Goal: Transaction & Acquisition: Book appointment/travel/reservation

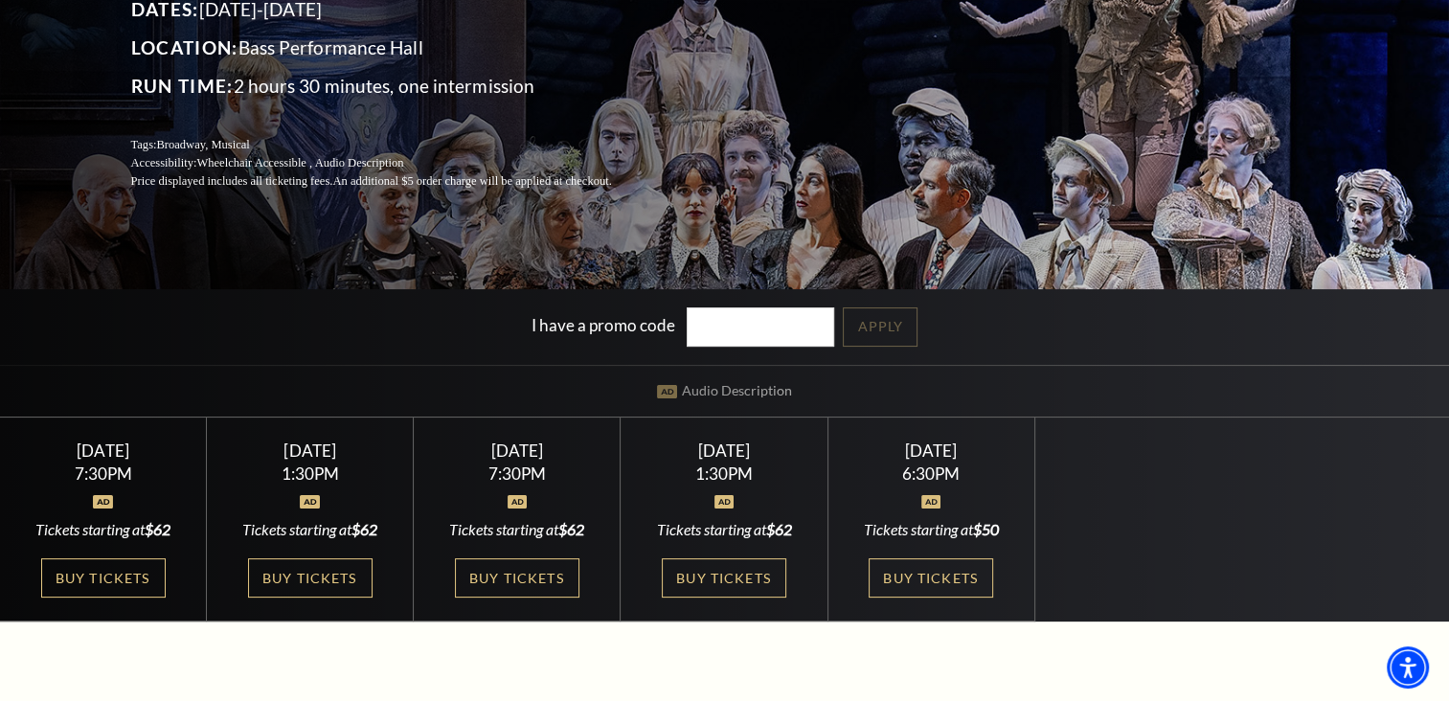
scroll to position [267, 0]
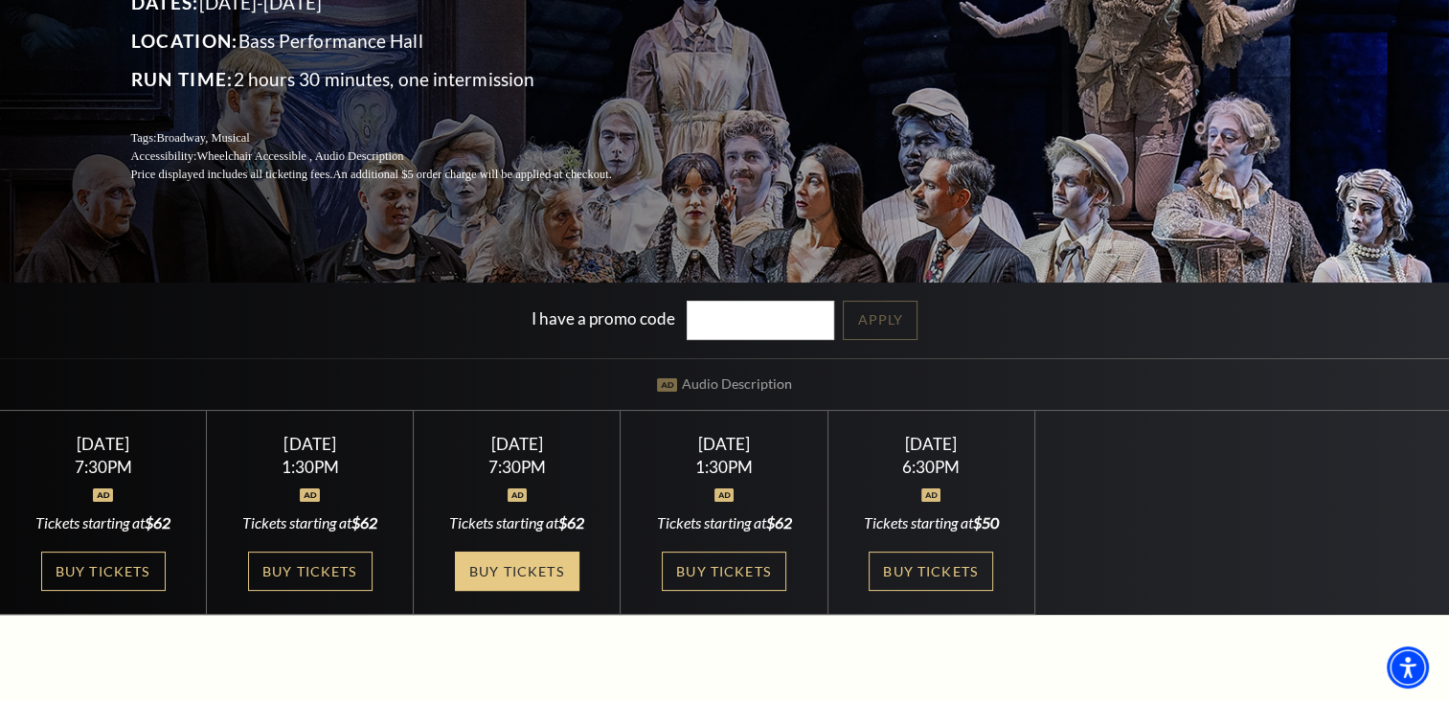
click at [521, 565] on link "Buy Tickets" at bounding box center [517, 571] width 124 height 39
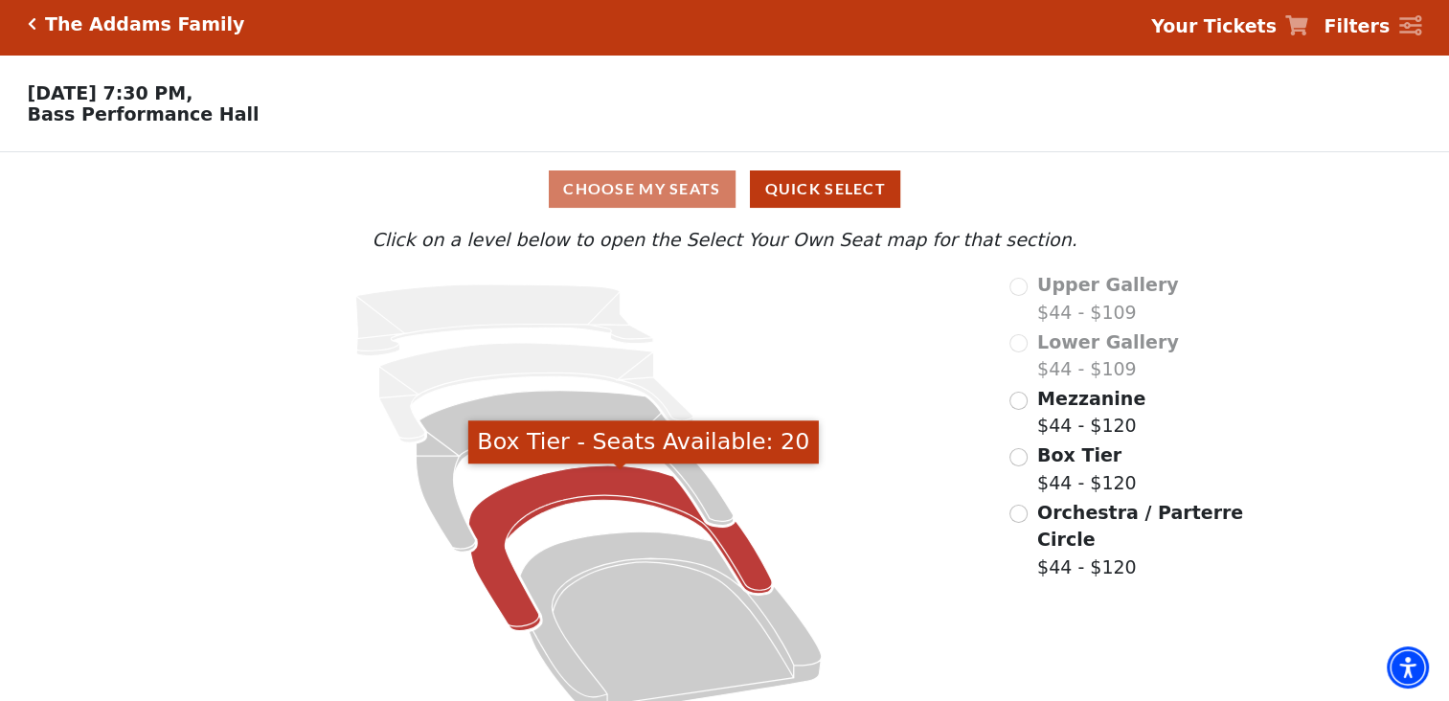
scroll to position [38, 0]
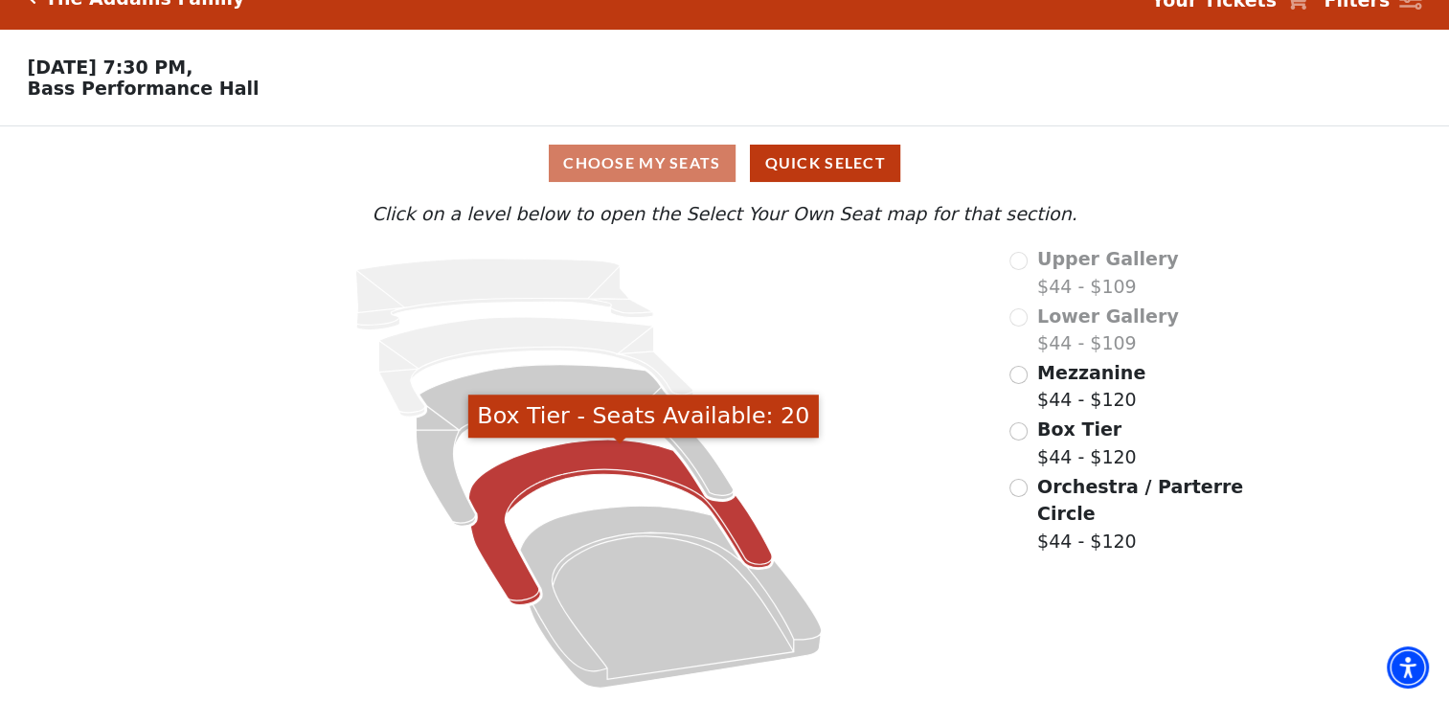
click at [758, 542] on icon "Box Tier - Seats Available: 20" at bounding box center [620, 522] width 304 height 166
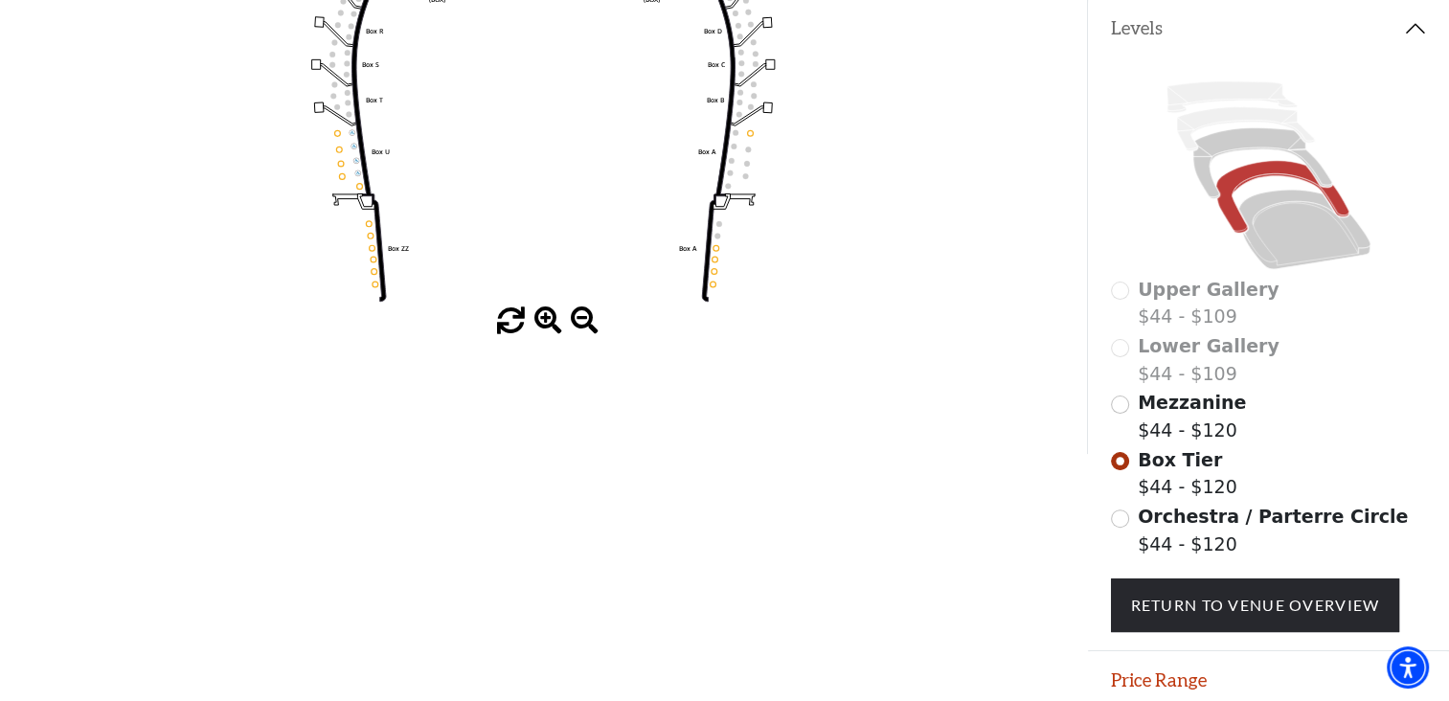
scroll to position [407, 0]
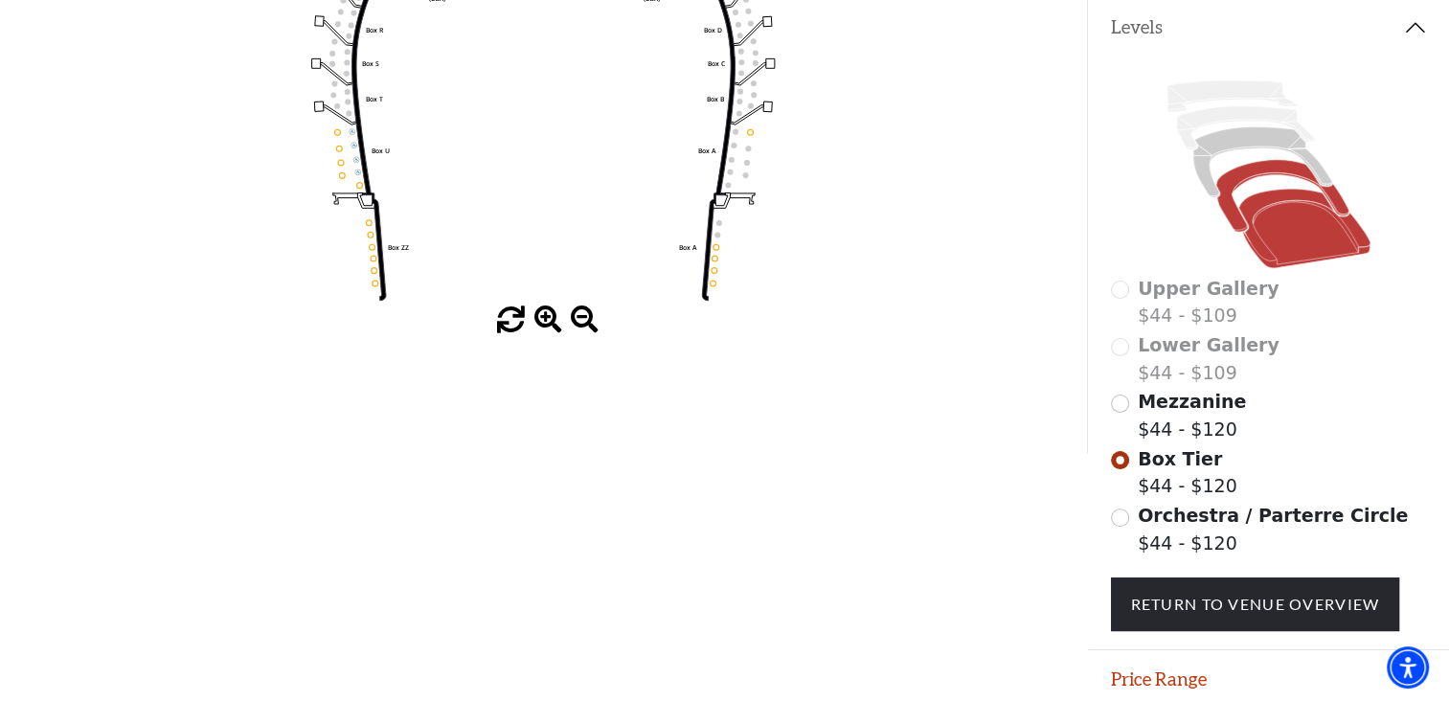
click at [1252, 256] on icon at bounding box center [1304, 228] width 132 height 79
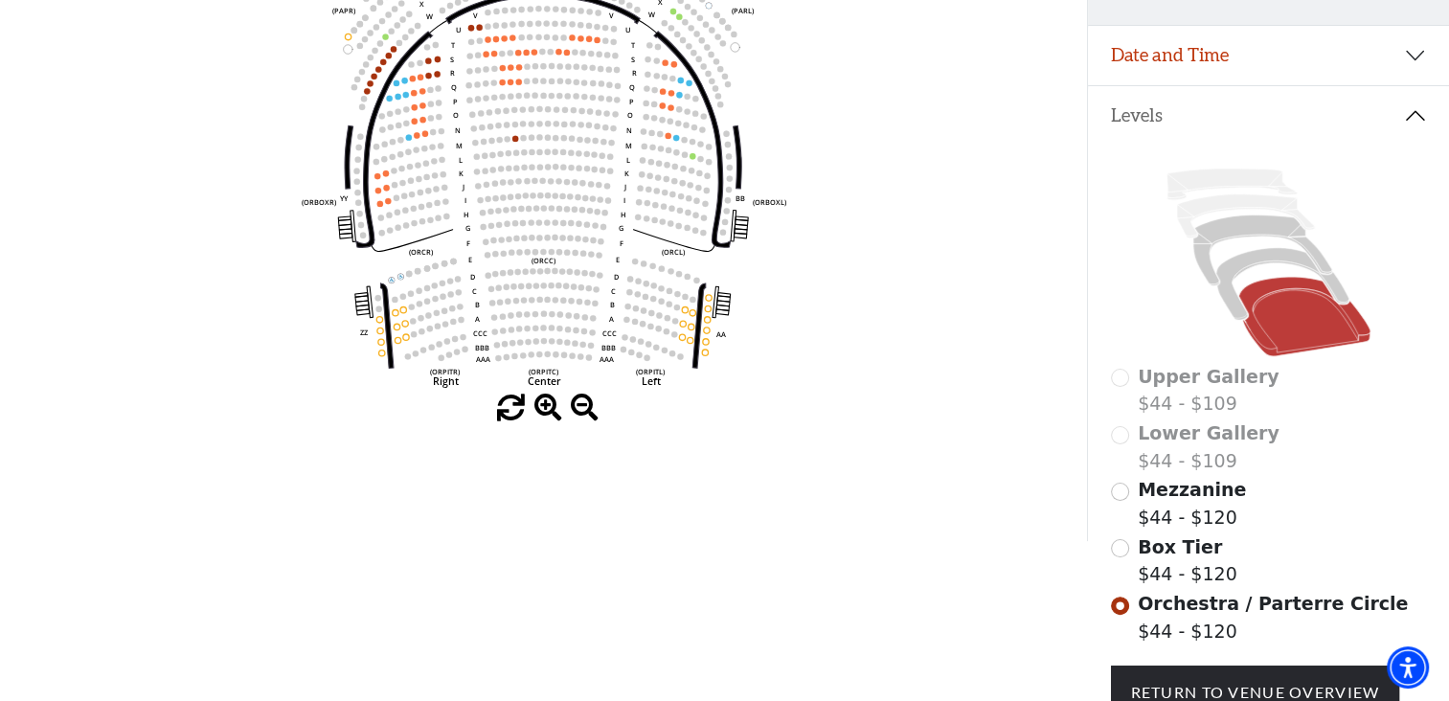
scroll to position [320, 0]
click at [1114, 554] on input "Box Tier$44 - $120\a" at bounding box center [1120, 547] width 18 height 18
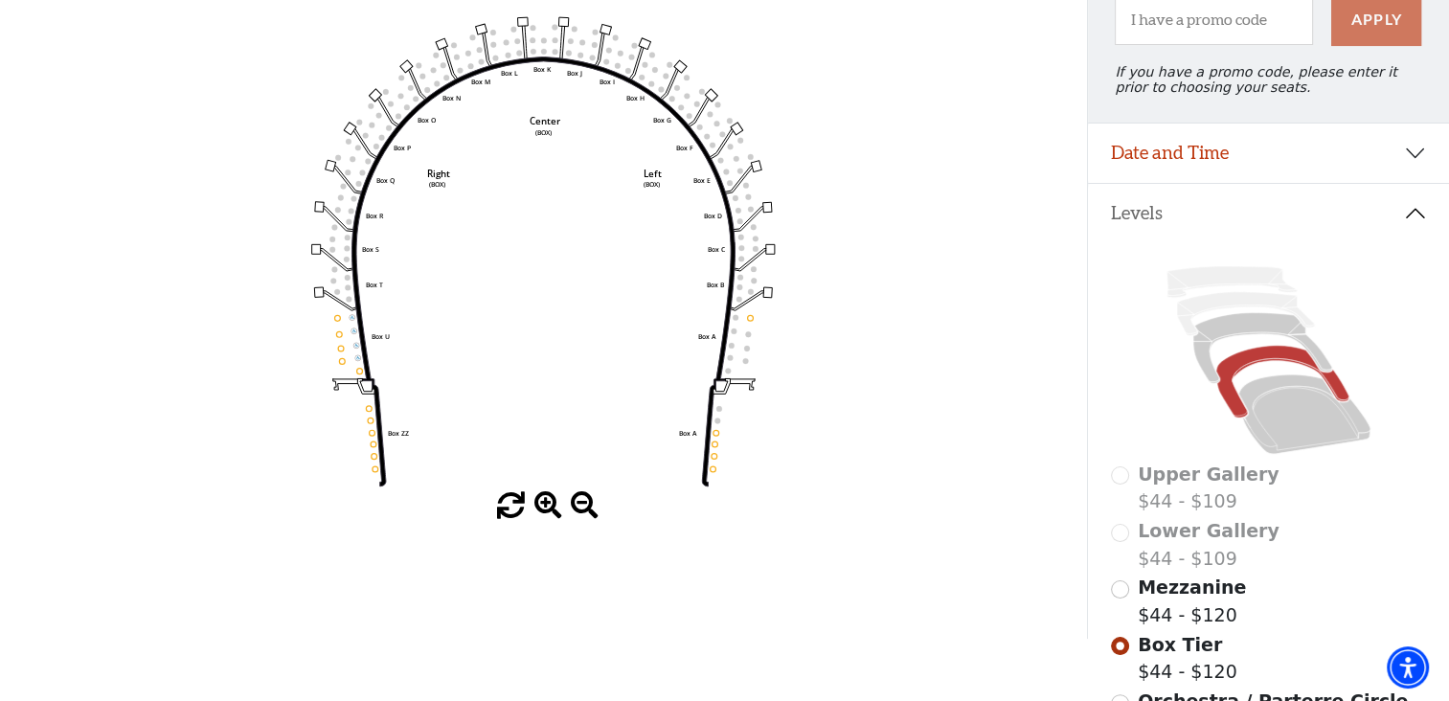
scroll to position [222, 0]
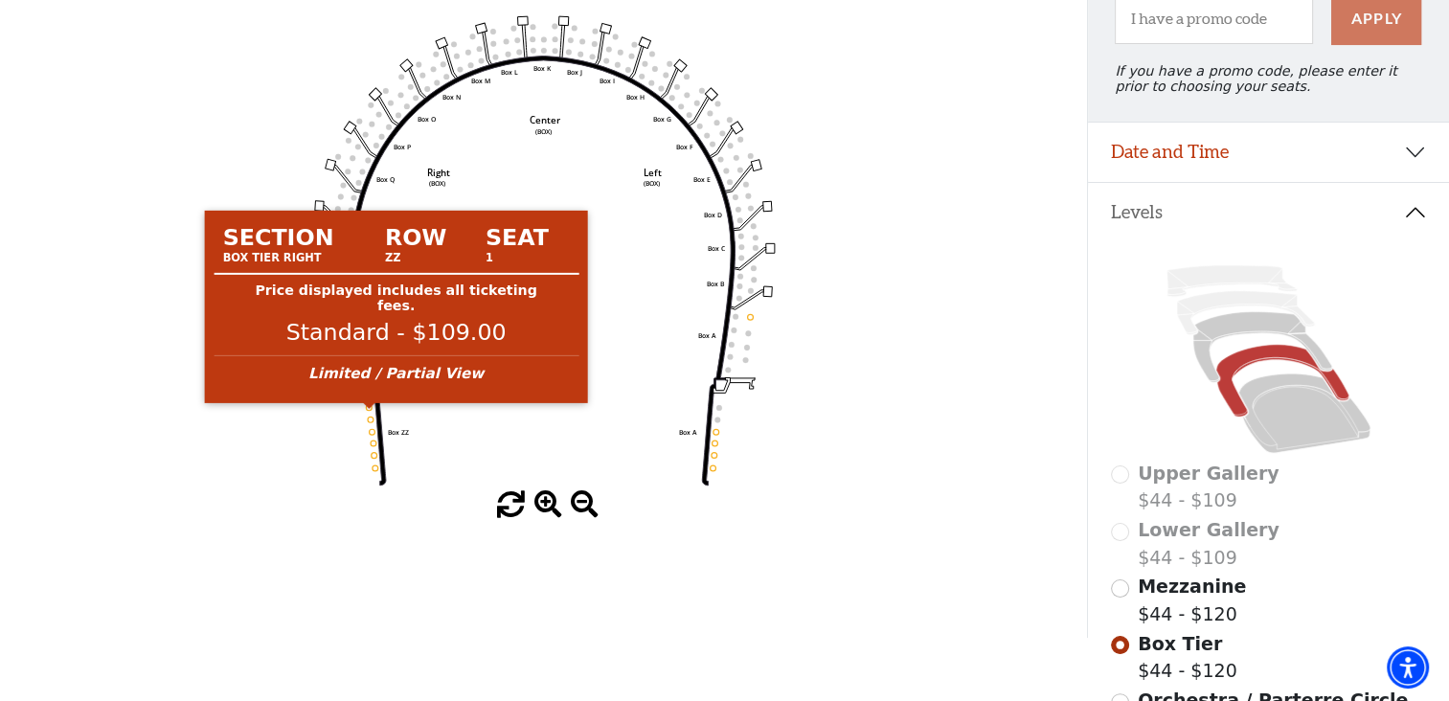
click at [369, 411] on circle at bounding box center [369, 408] width 6 height 6
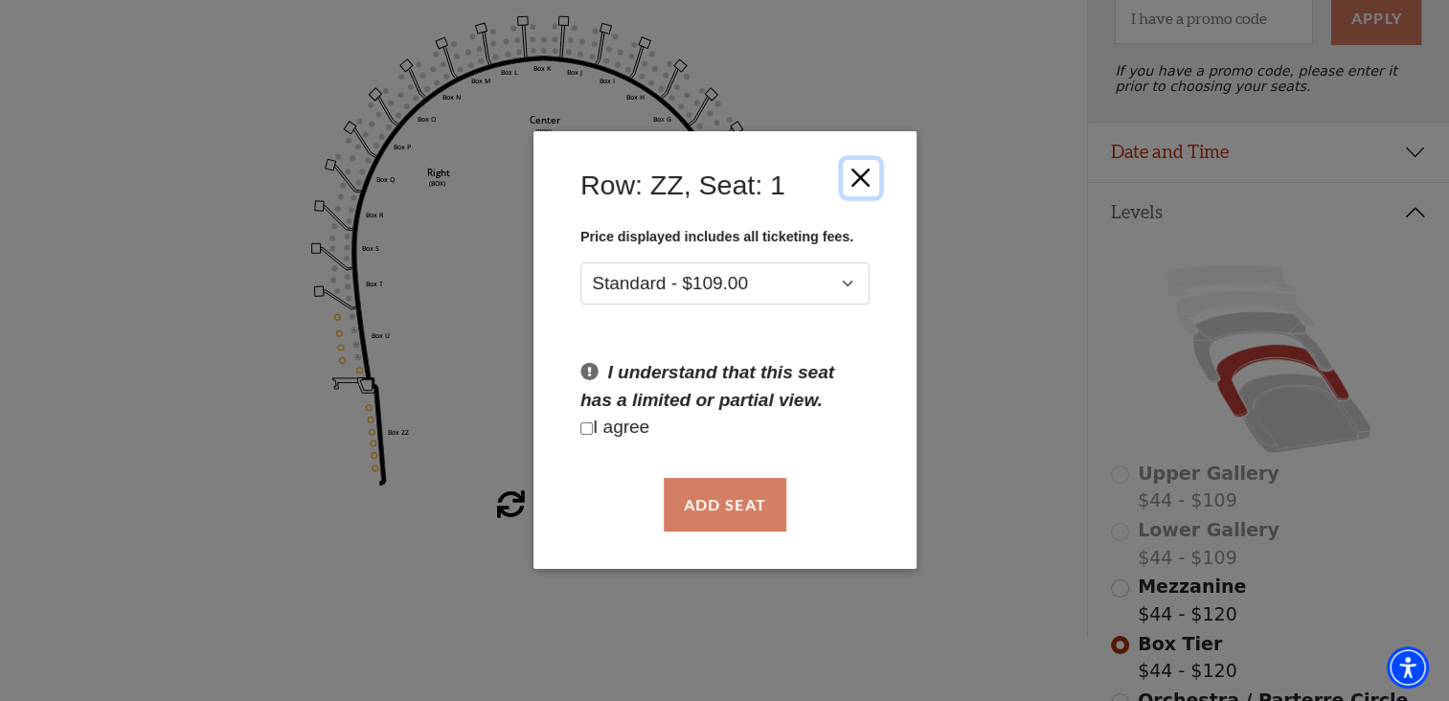
click at [868, 173] on button "Close" at bounding box center [860, 178] width 36 height 36
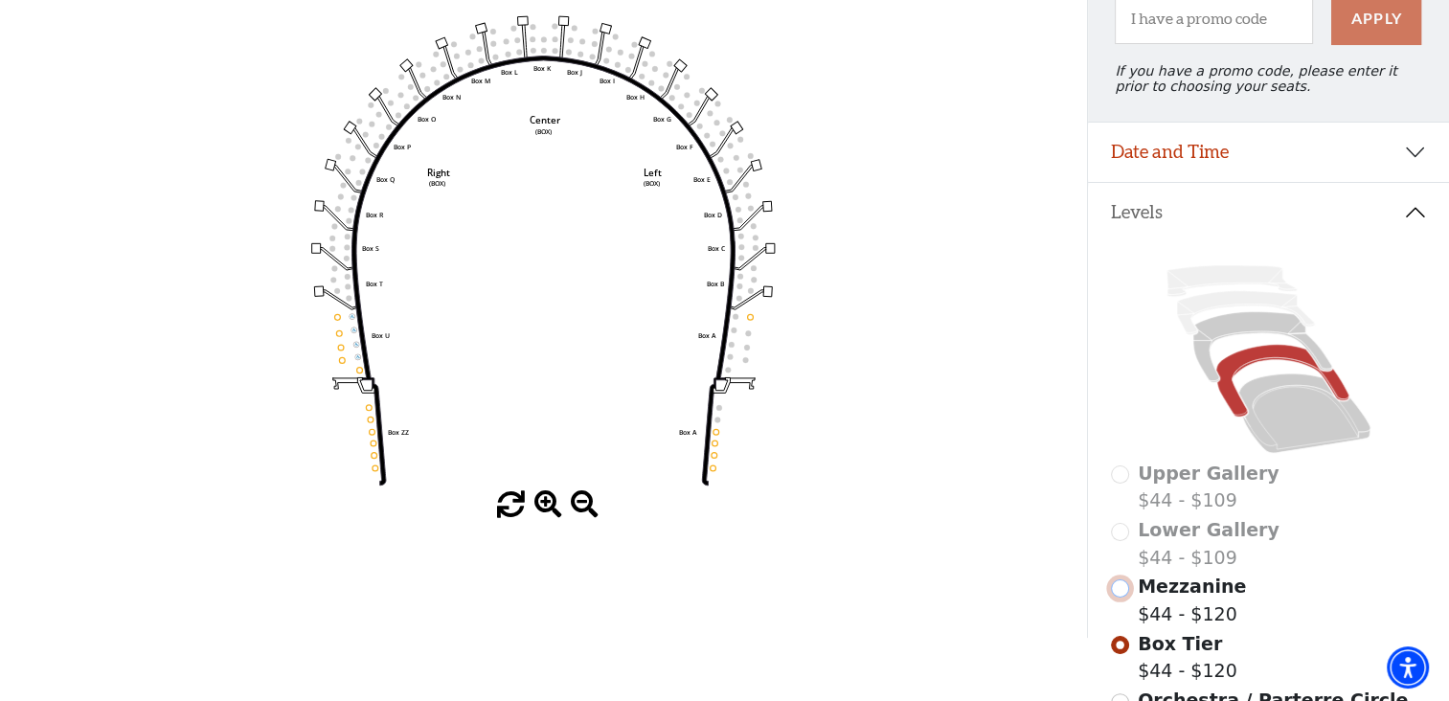
click at [1122, 597] on input "Mezzanine$44 - $120\a" at bounding box center [1120, 588] width 18 height 18
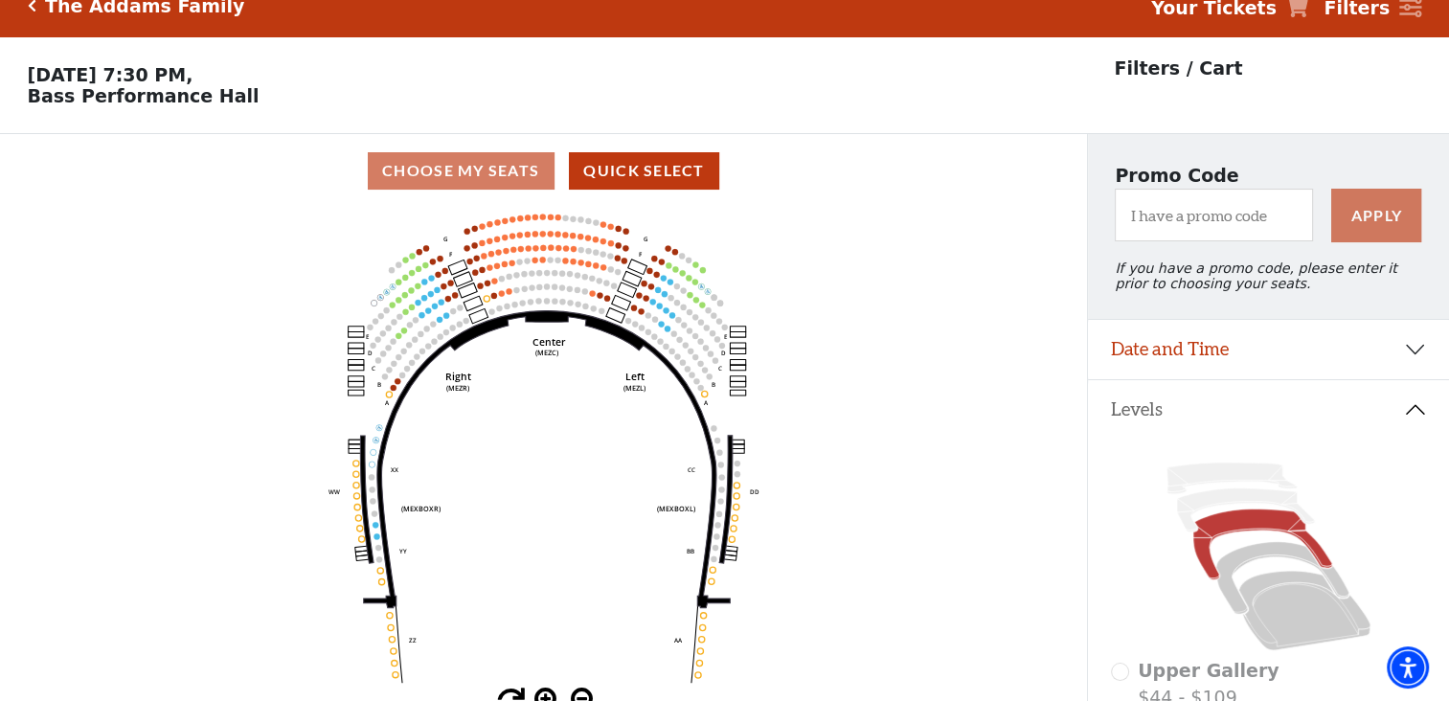
scroll to position [88, 0]
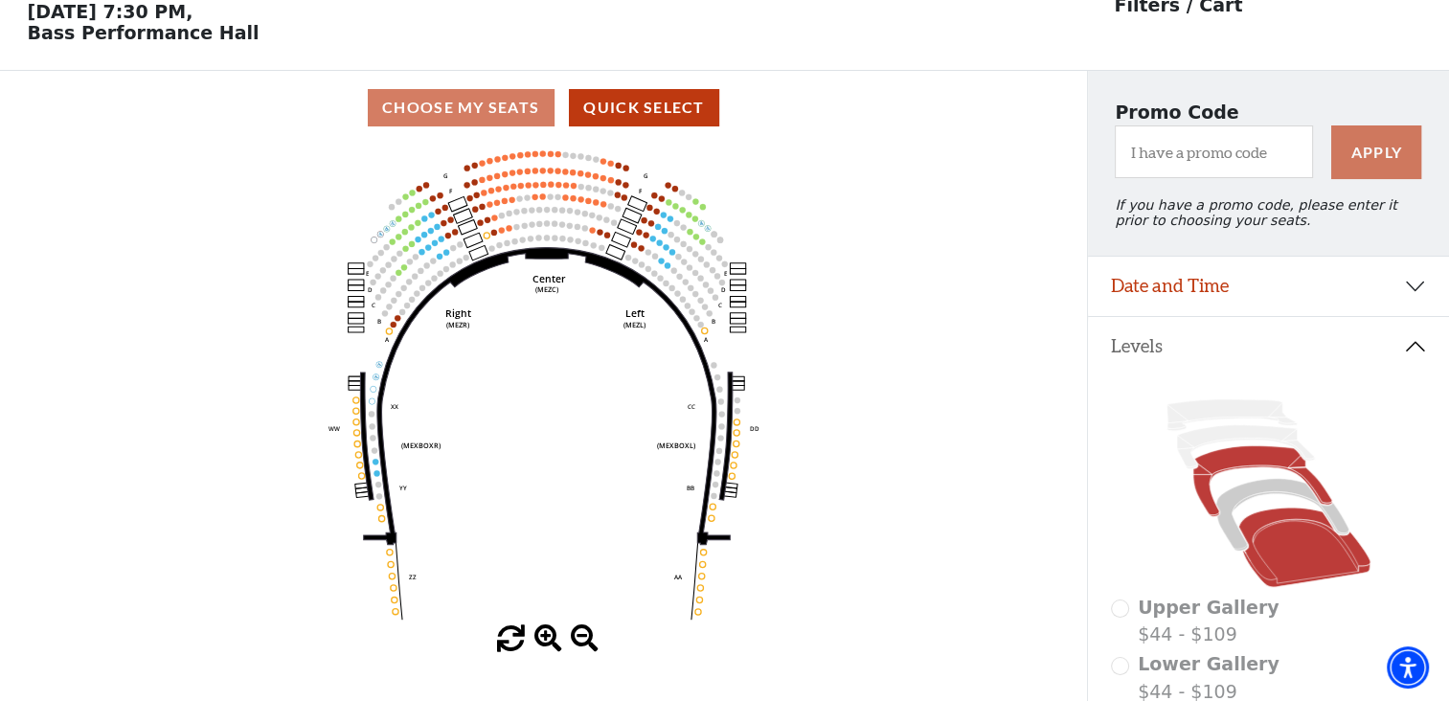
click at [1254, 573] on icon at bounding box center [1304, 546] width 132 height 79
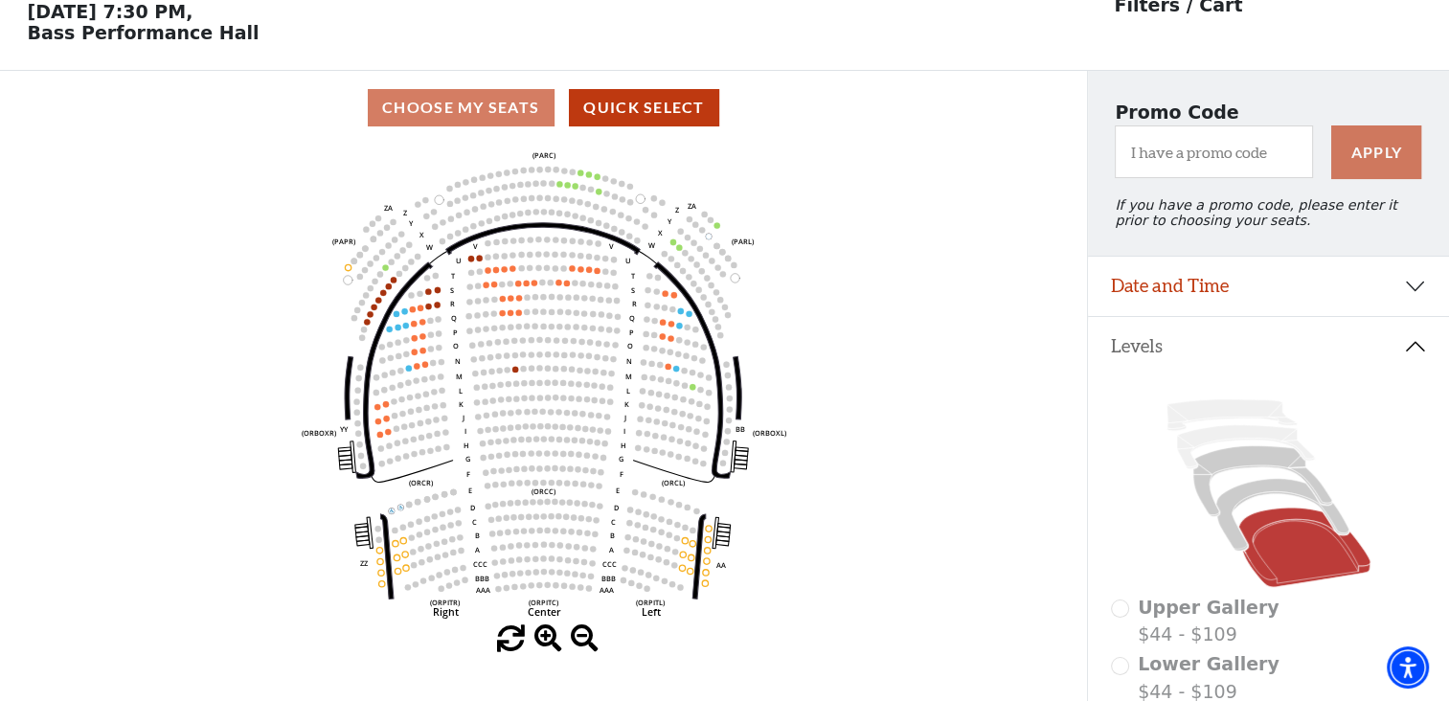
click at [705, 535] on icon "Left (ORPITL) Right (ORPITR) Center (ORPITC) ZZ AA YY BB ZA ZA (ORCL) (ORCR) (O…" at bounding box center [544, 385] width 978 height 481
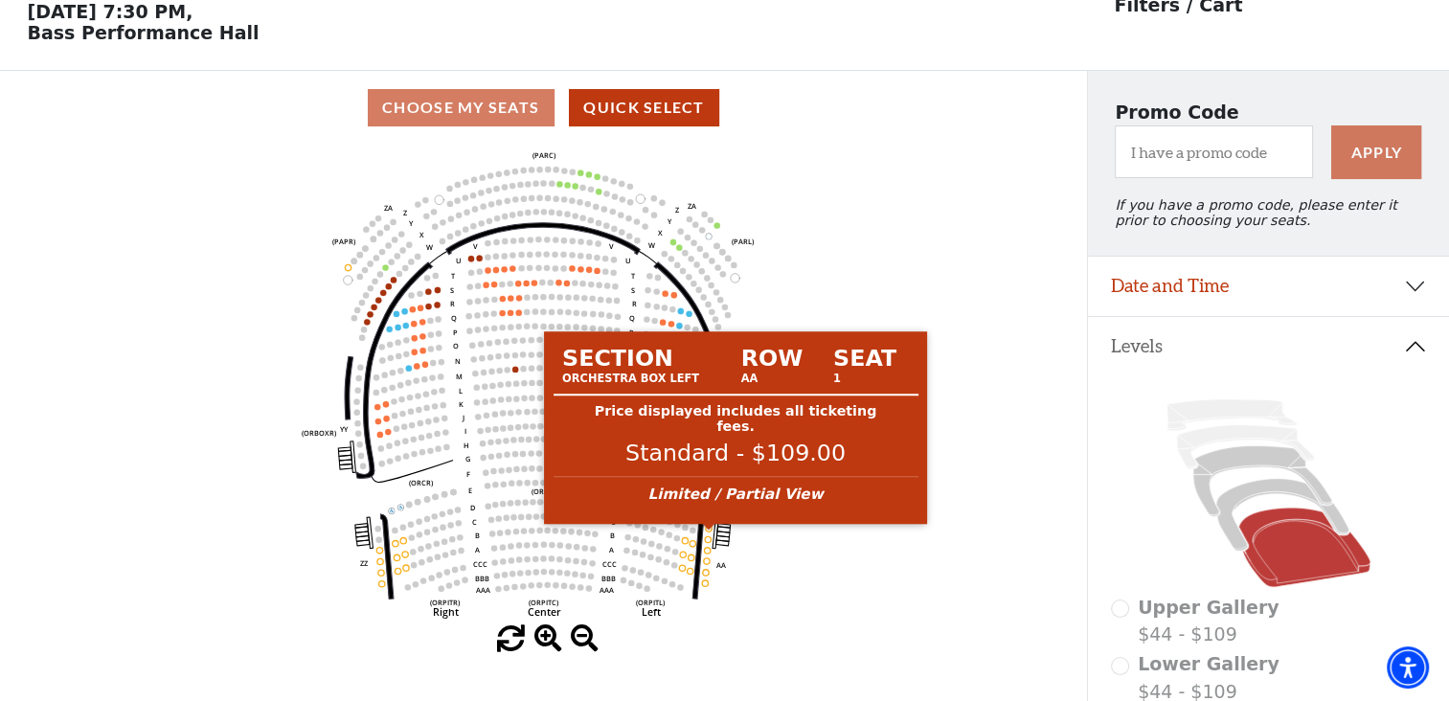
click at [709, 531] on circle at bounding box center [709, 529] width 6 height 6
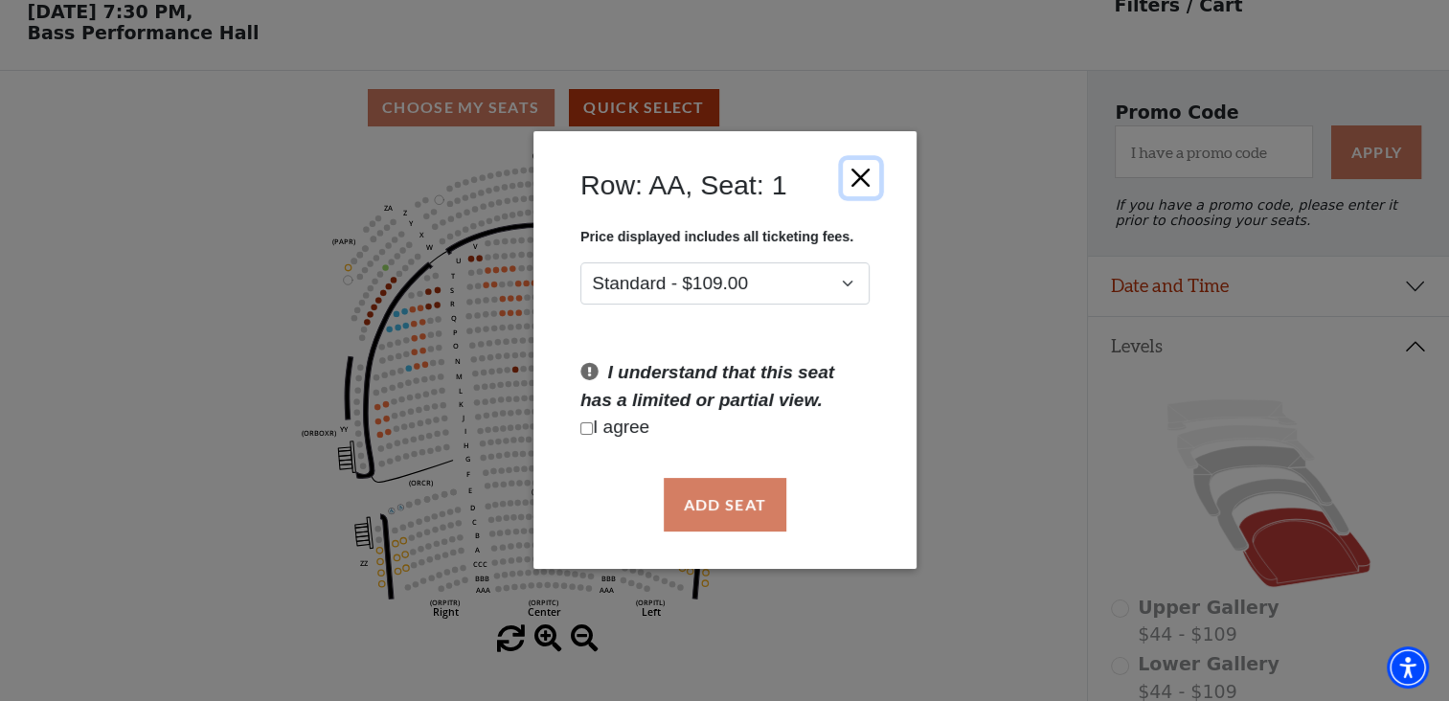
click at [858, 184] on button "Close" at bounding box center [860, 178] width 36 height 36
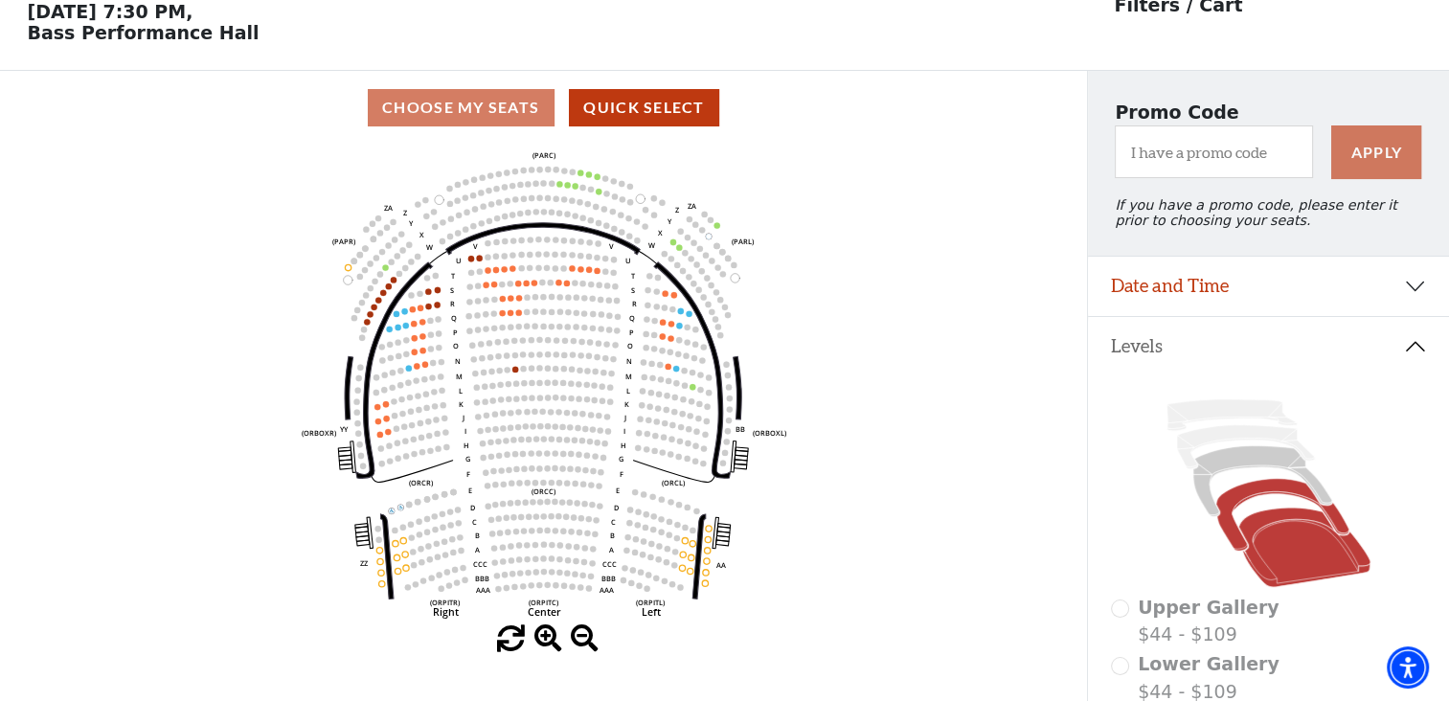
click at [1229, 550] on icon at bounding box center [1282, 515] width 133 height 73
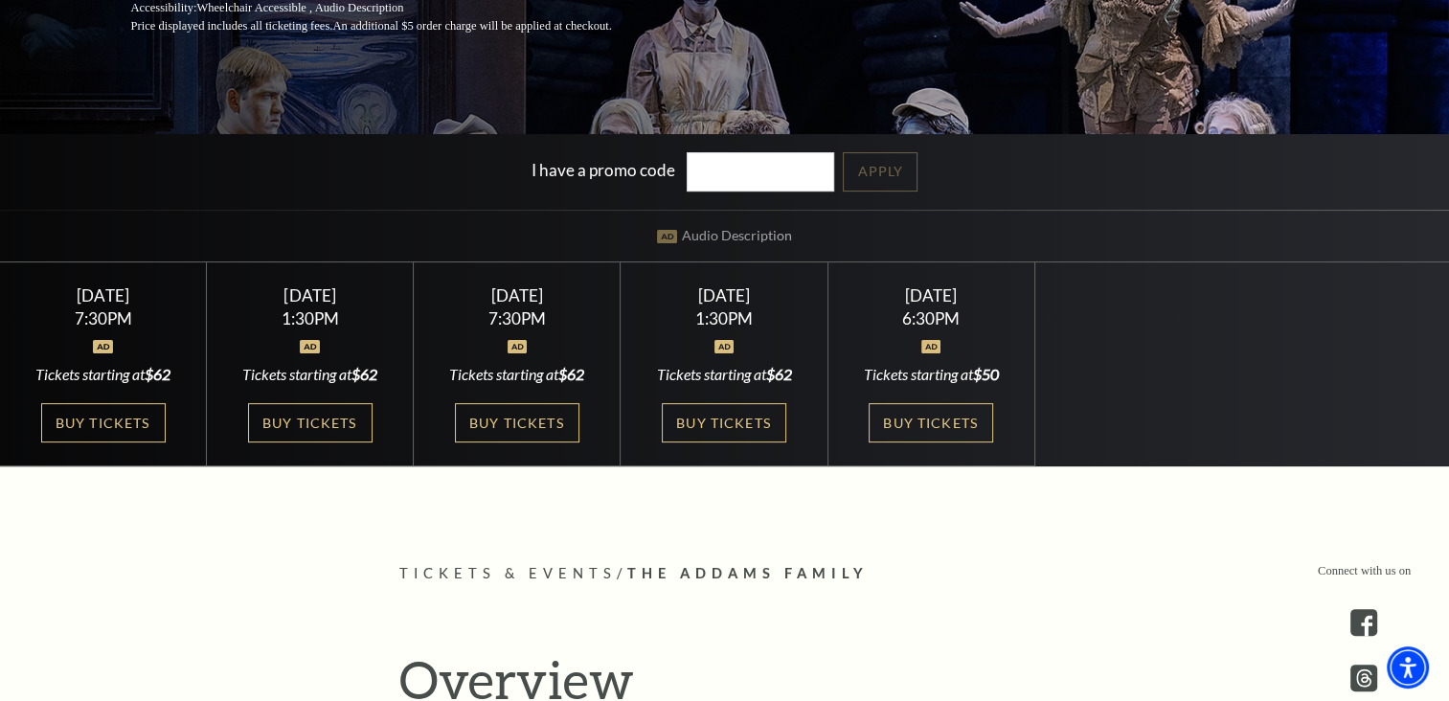
scroll to position [417, 0]
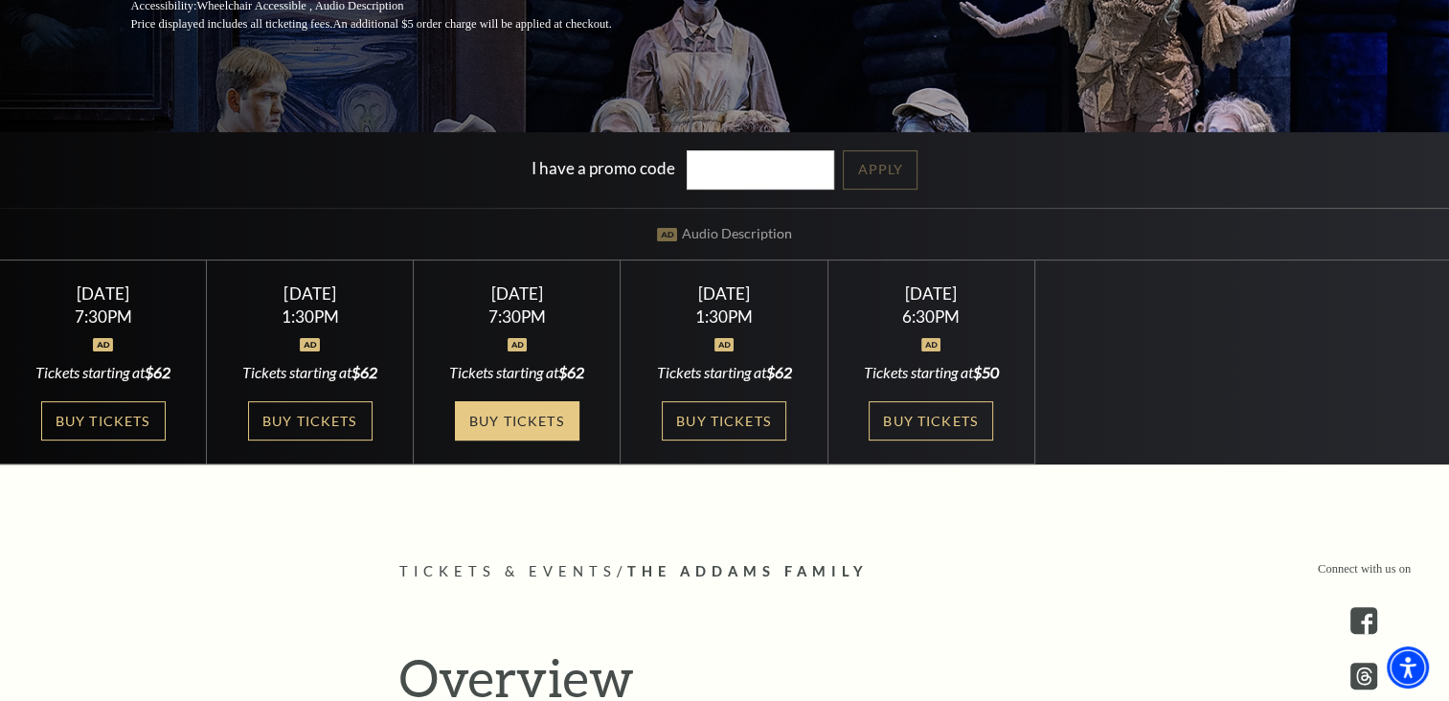
click at [550, 412] on link "Buy Tickets" at bounding box center [517, 420] width 124 height 39
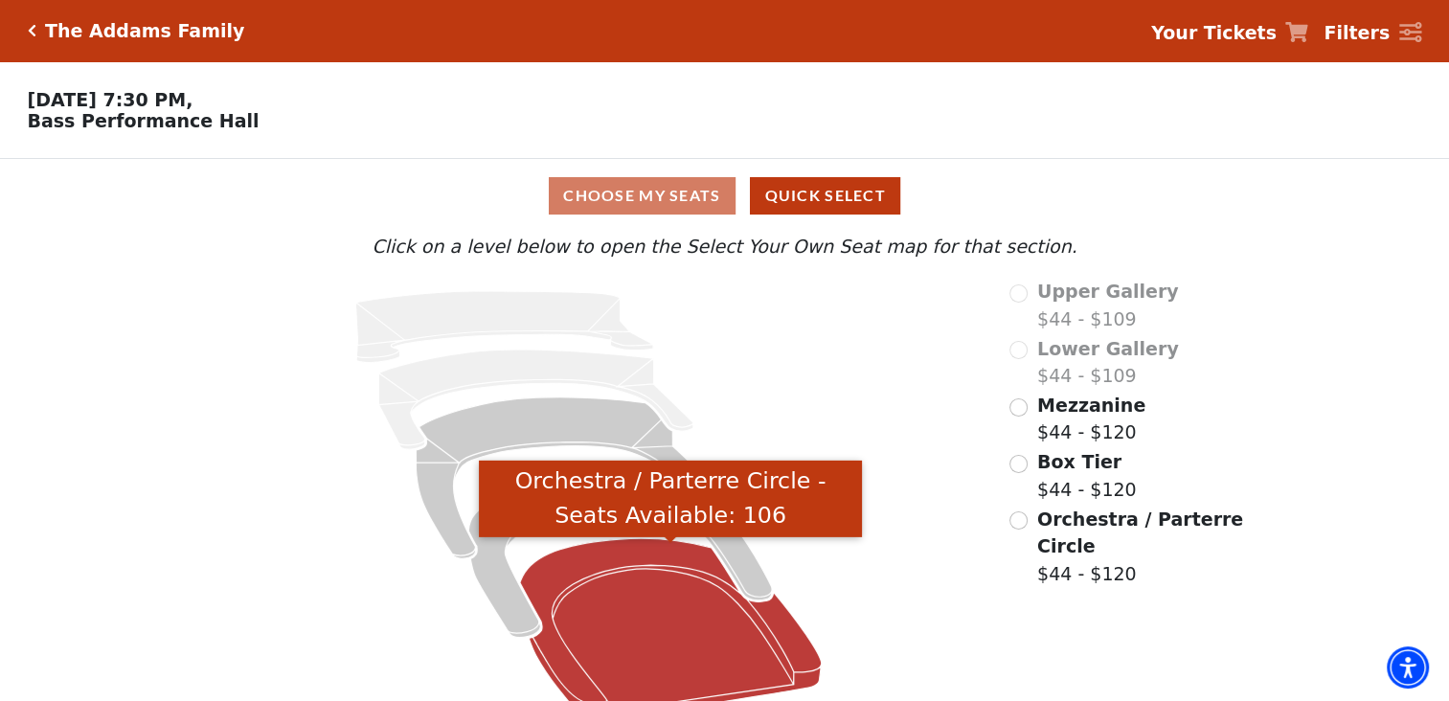
click at [550, 582] on icon "Orchestra / Parterre Circle - Seats Available: 106" at bounding box center [671, 629] width 302 height 182
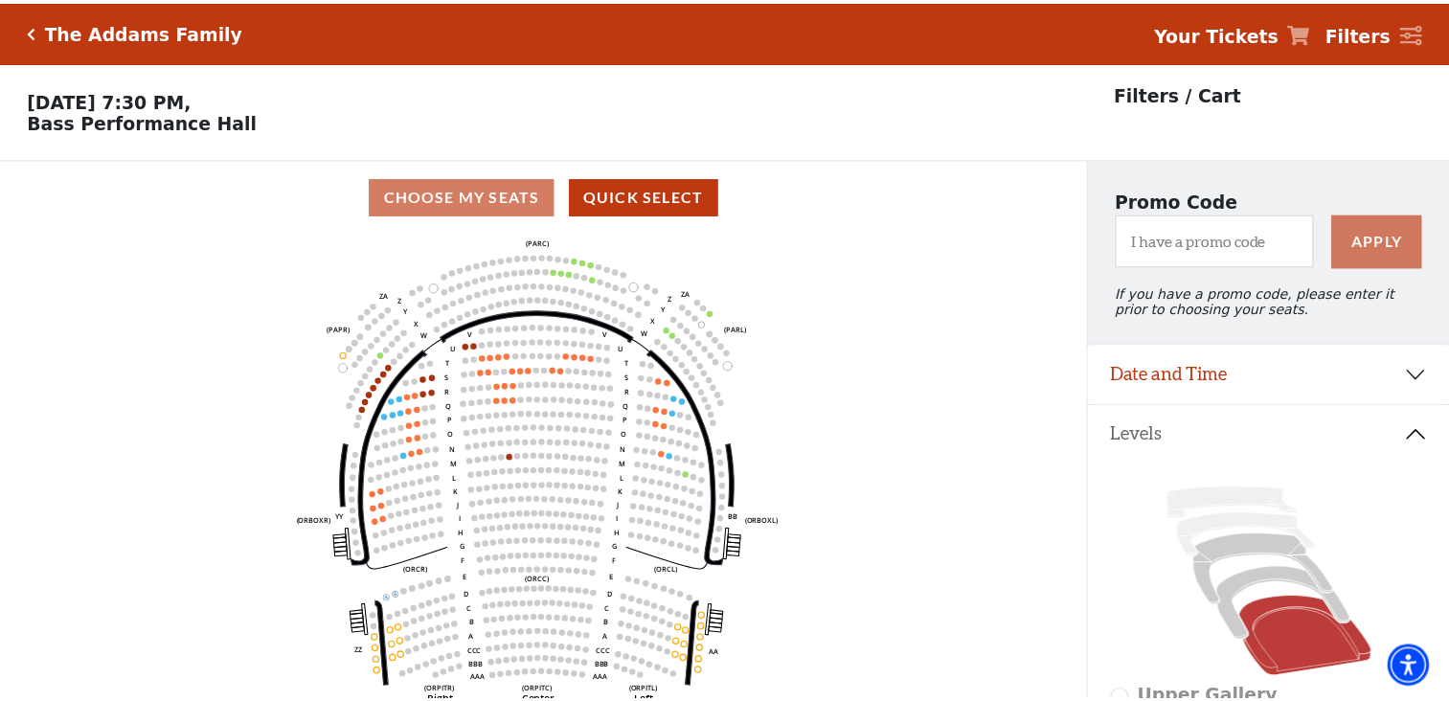
scroll to position [88, 0]
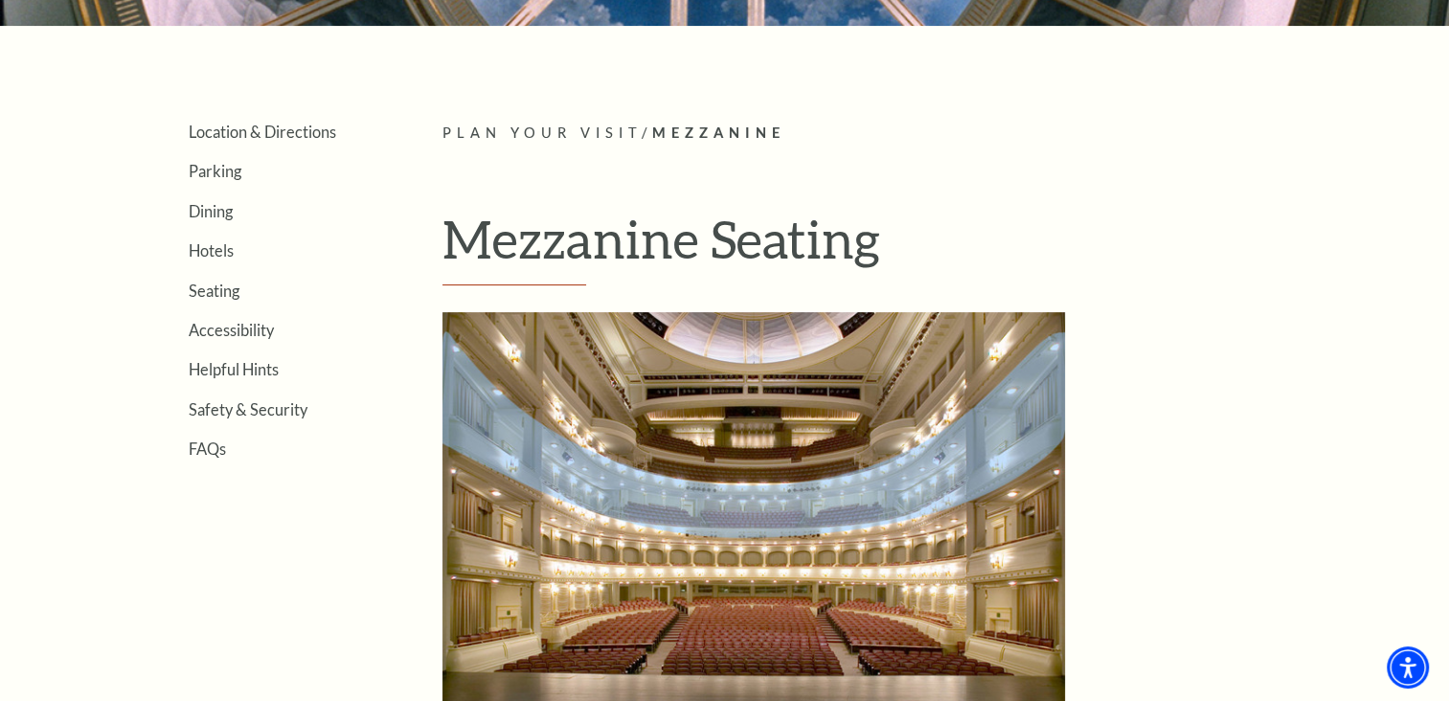
scroll to position [433, 0]
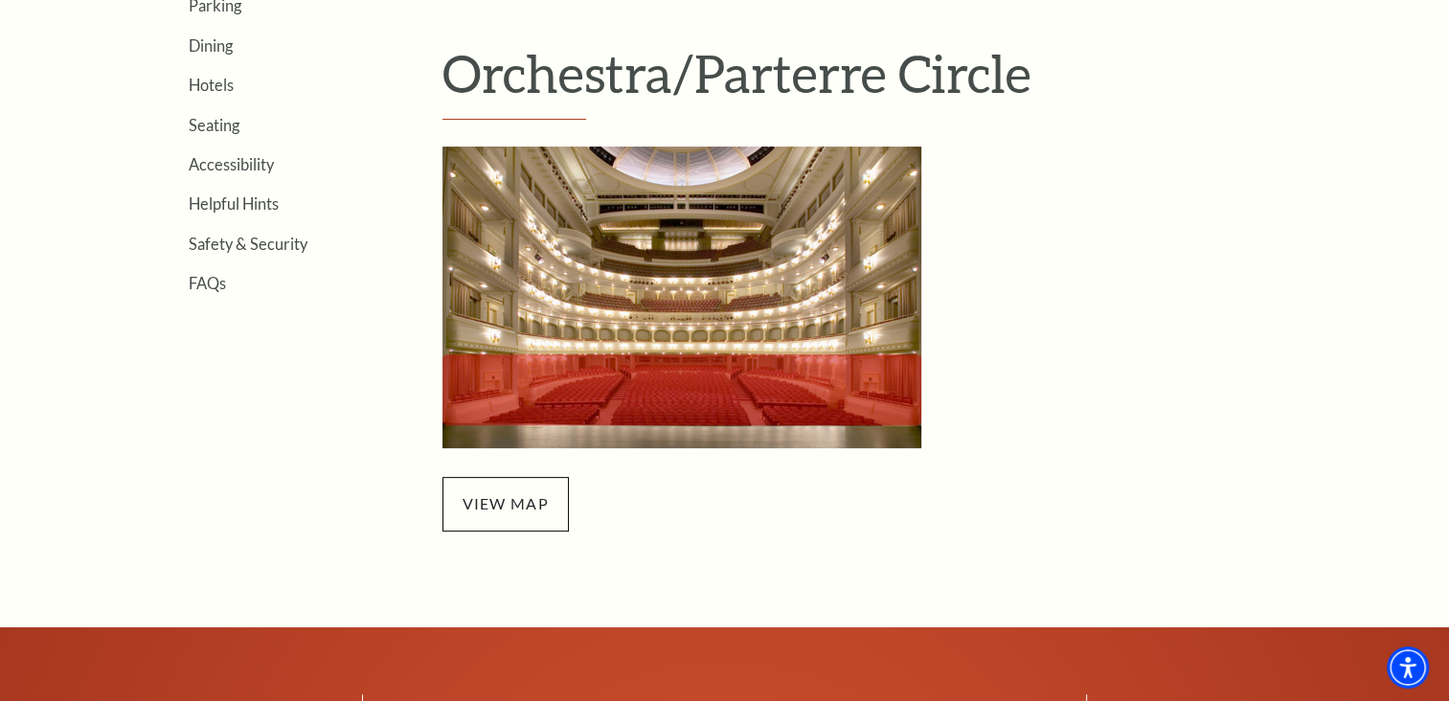
scroll to position [582, 0]
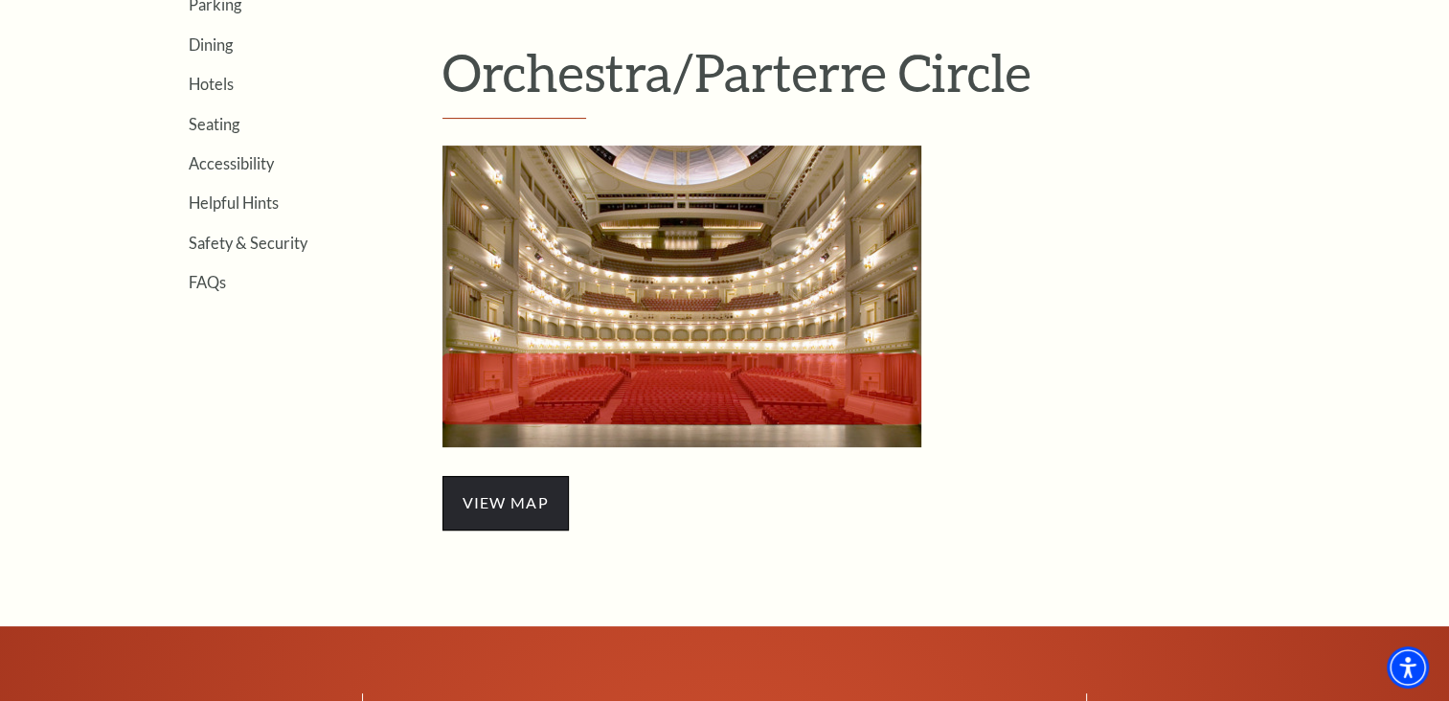
click at [525, 511] on span "view map" at bounding box center [505, 503] width 126 height 54
